Goal: Transaction & Acquisition: Purchase product/service

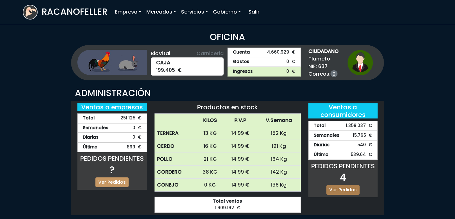
click at [342, 188] on link "Ver Pedidos" at bounding box center [342, 190] width 33 height 10
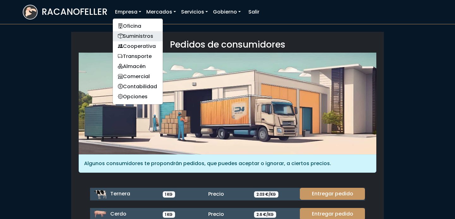
click at [137, 35] on link "Suministros" at bounding box center [138, 36] width 50 height 10
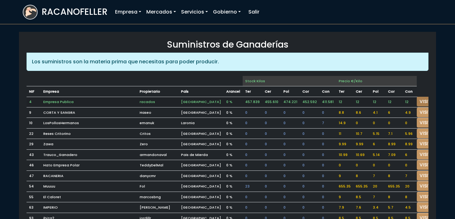
click at [416, 98] on link "VISITAR" at bounding box center [427, 102] width 23 height 10
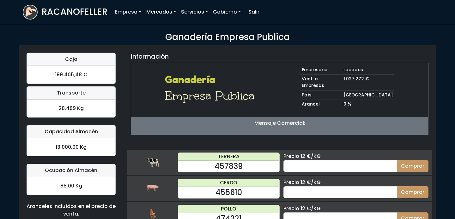
scroll to position [62, 0]
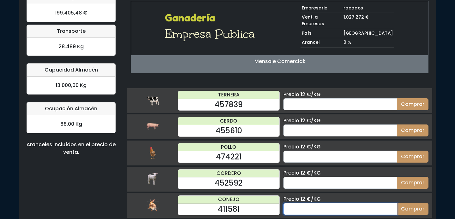
click at [333, 203] on input "number" at bounding box center [340, 209] width 114 height 12
type input "50"
click at [396, 203] on button "Comprar" at bounding box center [412, 209] width 32 height 12
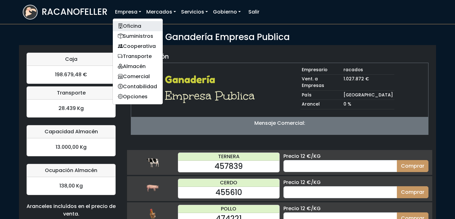
click at [137, 24] on link "Oficina" at bounding box center [138, 26] width 50 height 10
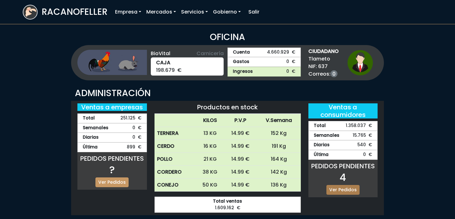
click at [339, 191] on link "Ver Pedidos" at bounding box center [342, 190] width 33 height 10
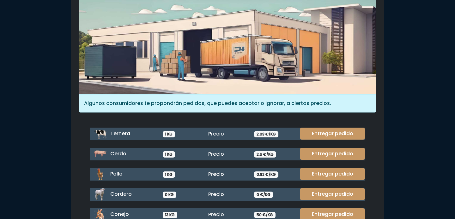
scroll to position [84, 0]
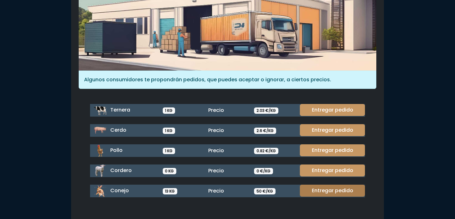
click at [314, 188] on link "Entregar pedido" at bounding box center [332, 191] width 65 height 12
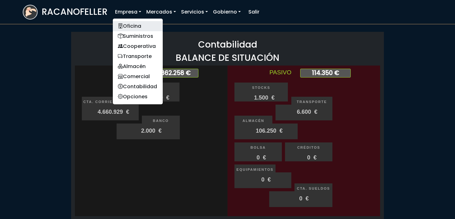
click at [130, 25] on link "Oficina" at bounding box center [138, 26] width 50 height 10
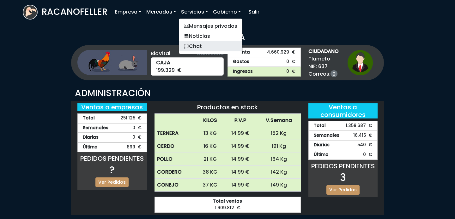
click at [191, 49] on link "Chat" at bounding box center [210, 46] width 63 height 10
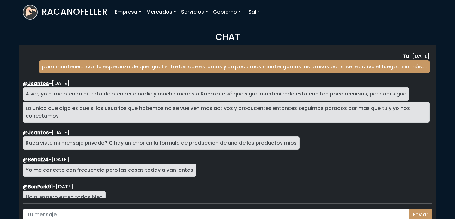
scroll to position [1052, 0]
